Goal: Browse casually: Explore the website without a specific task or goal

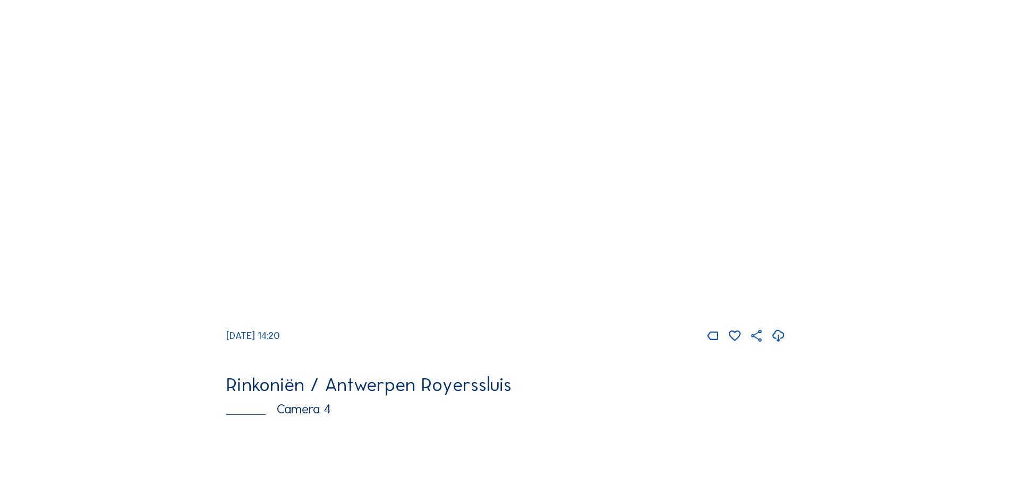
scroll to position [1435, 0]
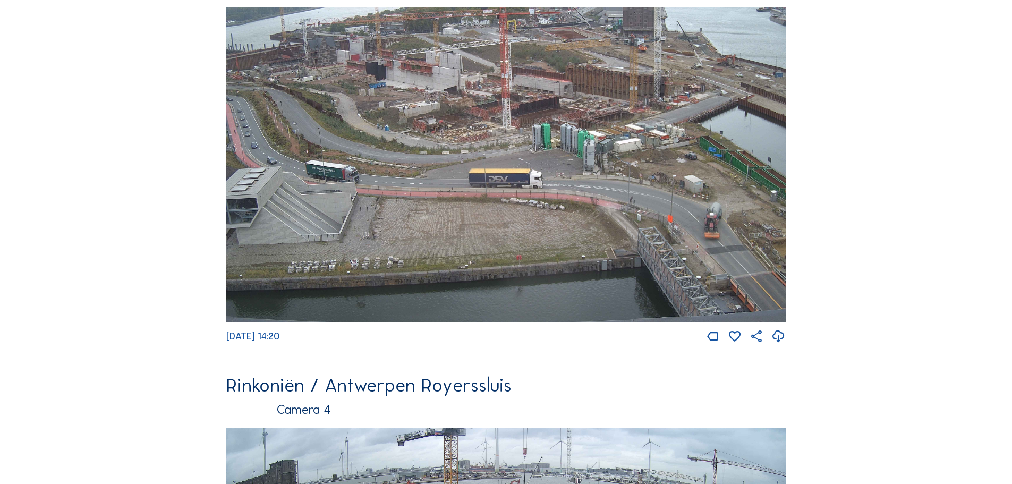
click at [431, 125] on img at bounding box center [506, 164] width 560 height 315
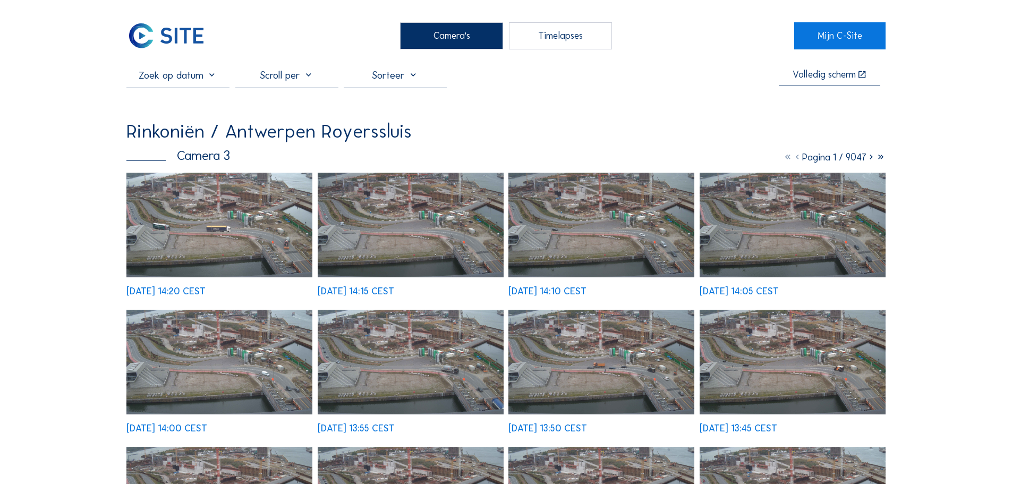
click at [201, 216] on img at bounding box center [219, 225] width 186 height 105
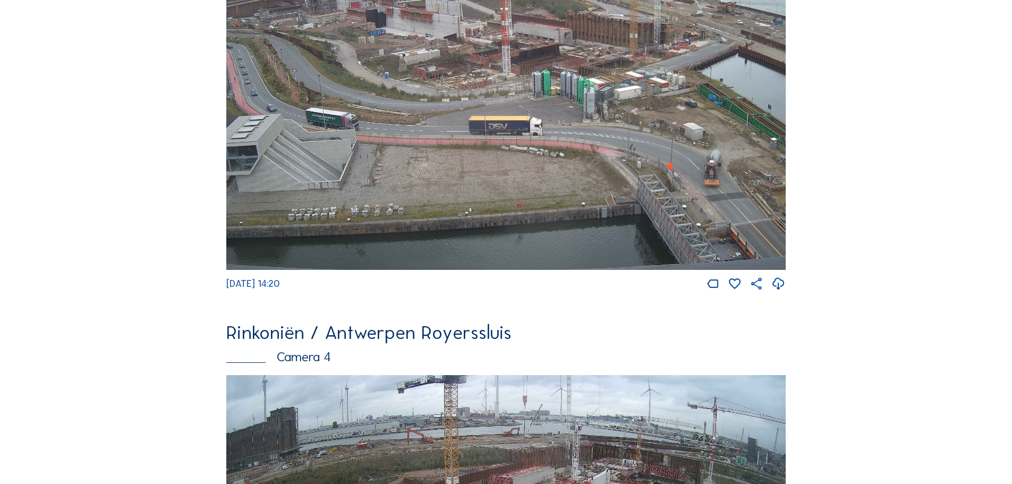
scroll to position [1808, 0]
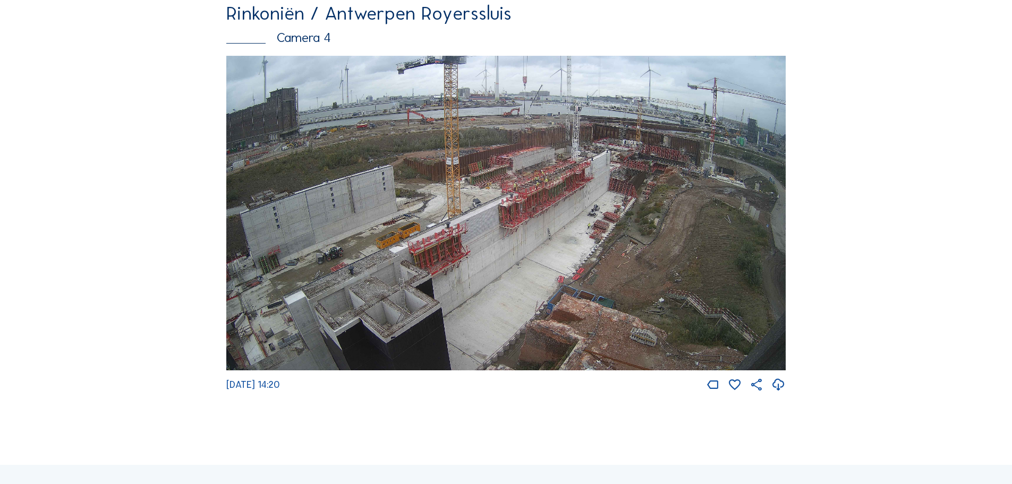
click at [475, 195] on img at bounding box center [506, 213] width 560 height 315
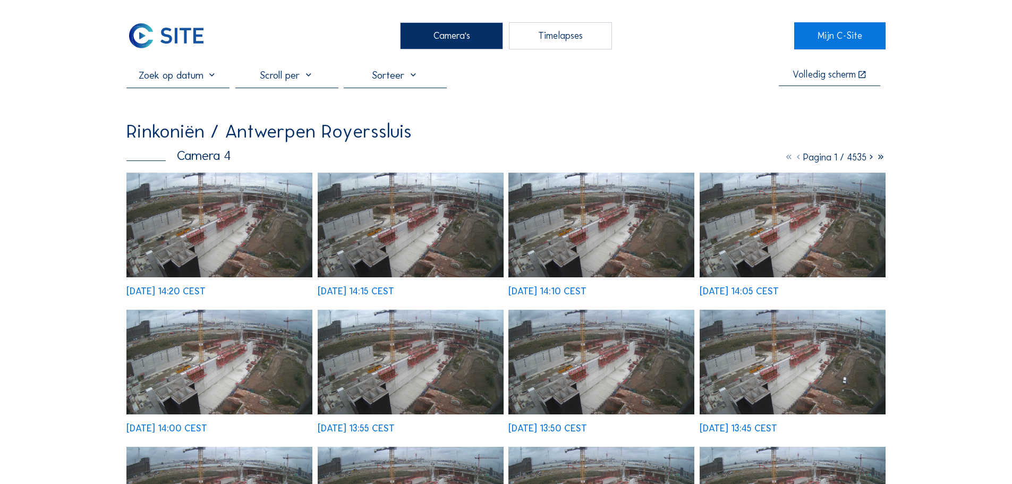
click at [216, 209] on img at bounding box center [219, 225] width 186 height 105
